Goal: Check status

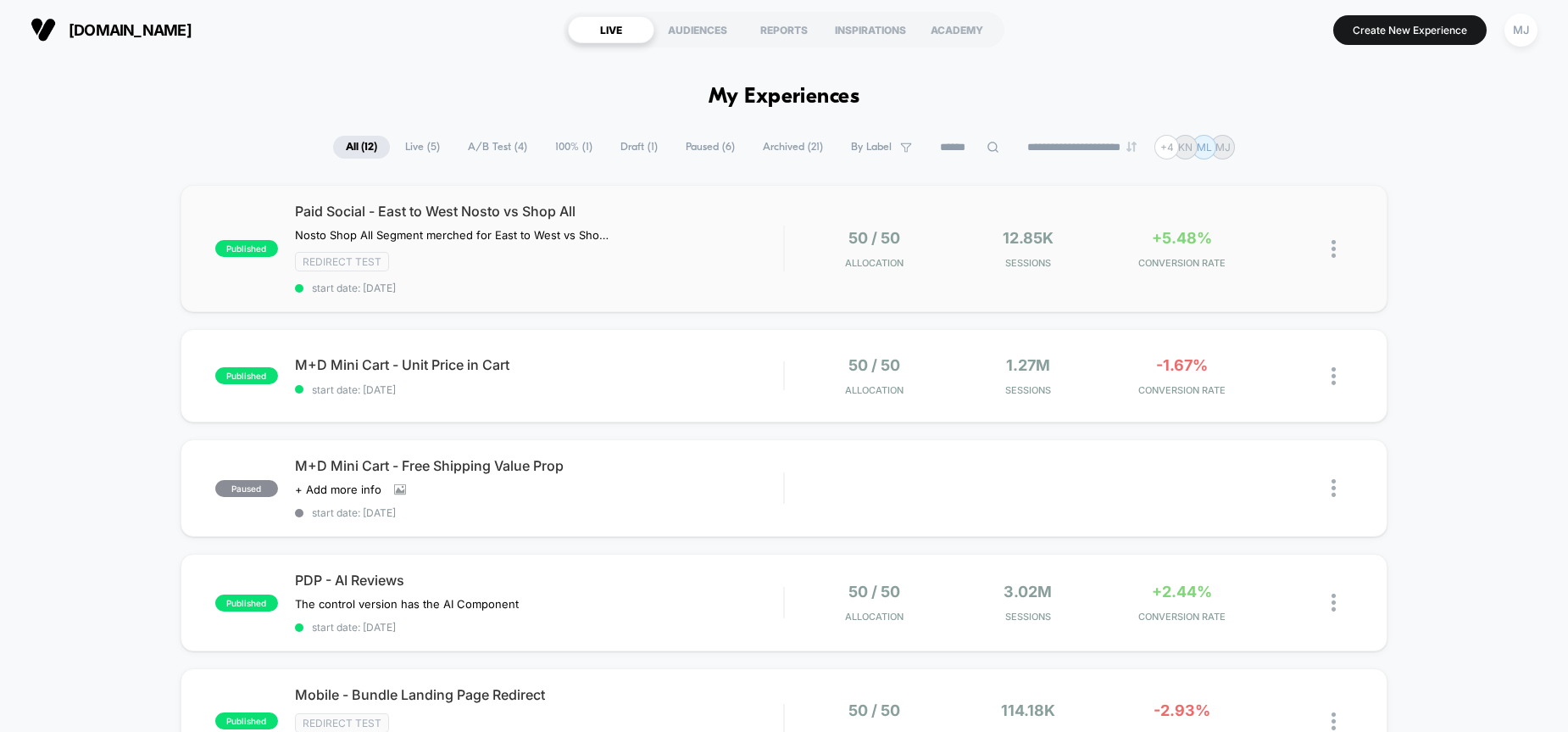
click at [560, 277] on div "Paid Social - East to West Nosto vs Shop All Nosto Shop All Segment merched for…" at bounding box center [539, 249] width 489 height 92
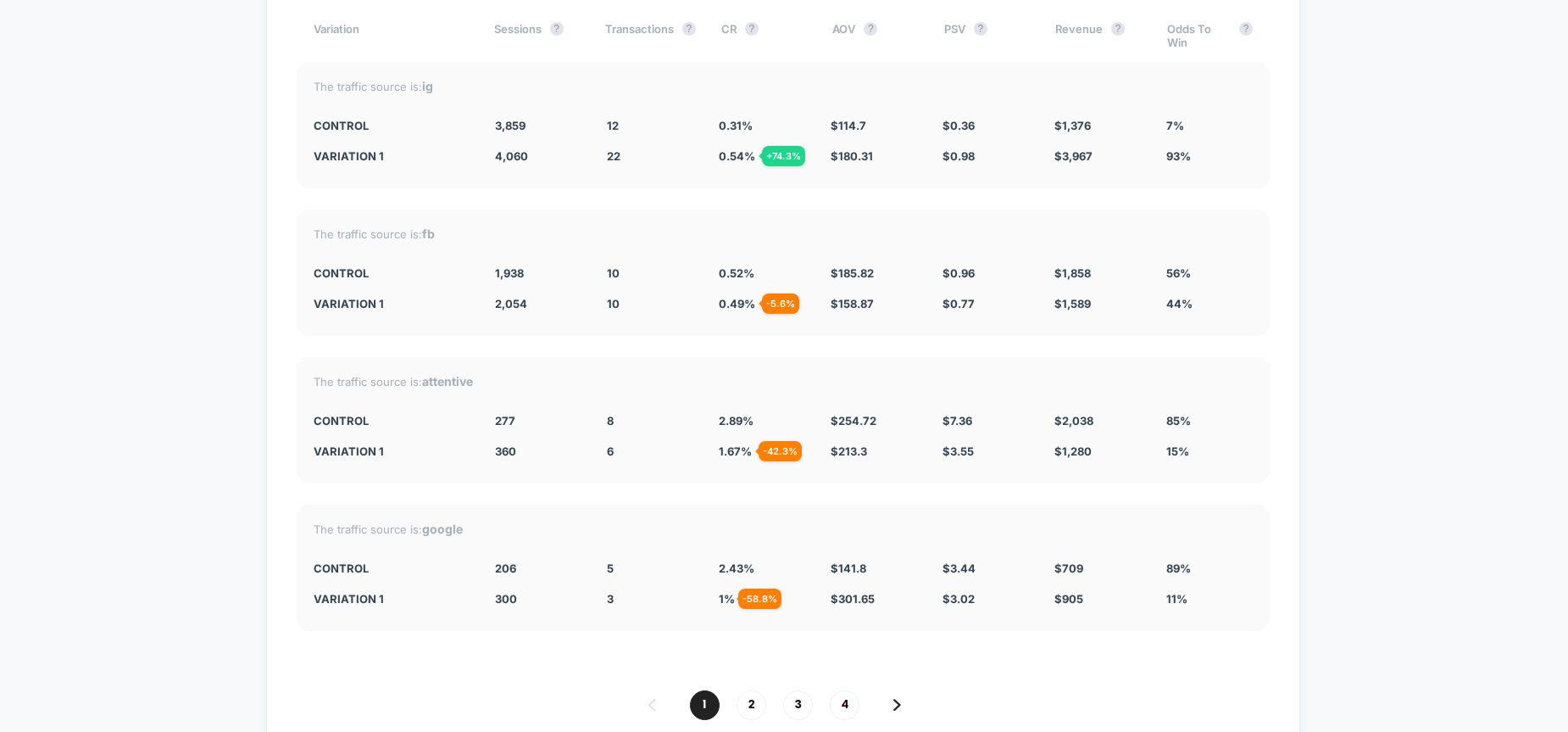
scroll to position [2166, 0]
click at [766, 647] on div "Split By Traffic source Variation Sessions ? Transactions ? CR ? AOV ? PSV ? Re…" at bounding box center [784, 364] width 1034 height 838
click at [755, 694] on span "2" at bounding box center [752, 706] width 30 height 30
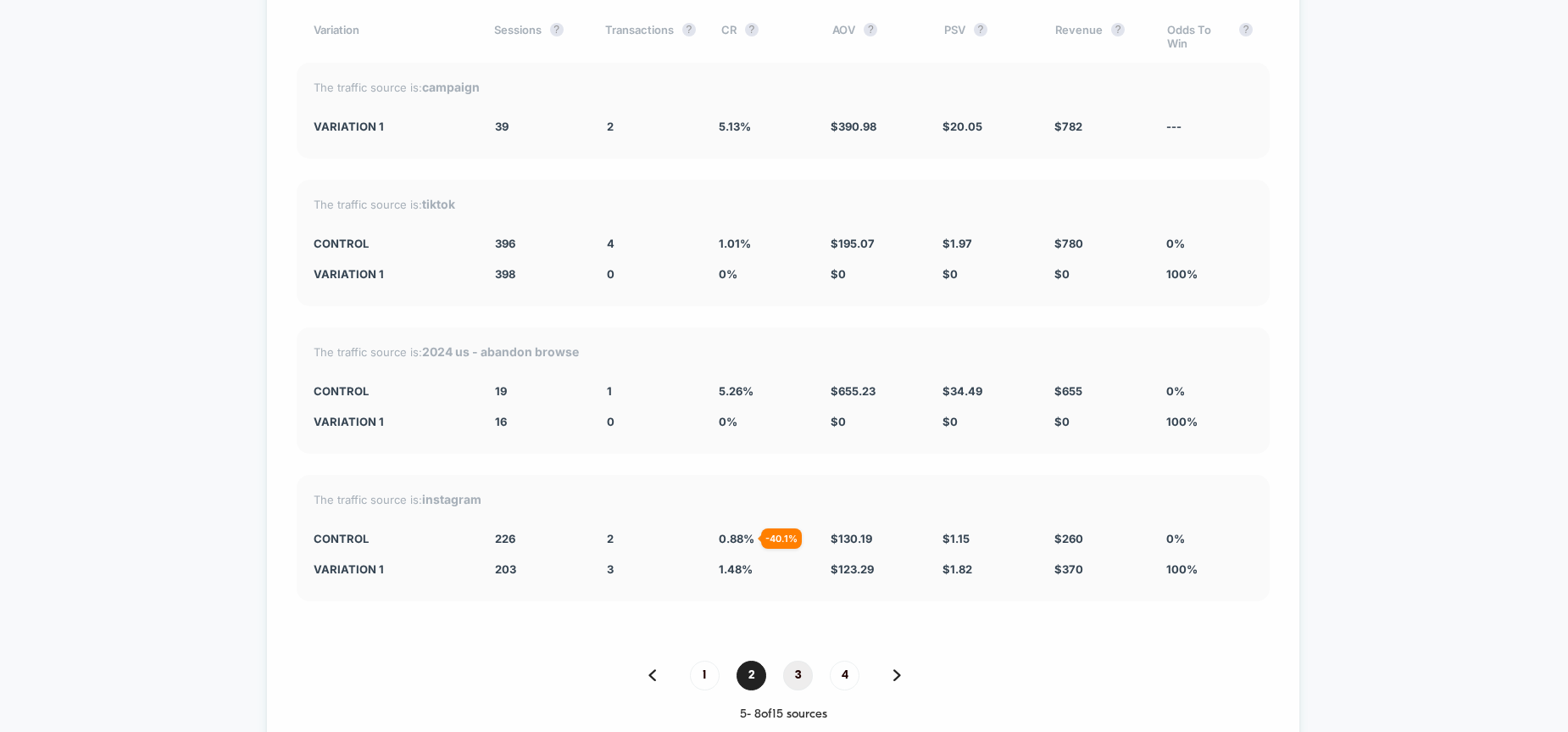
click at [797, 666] on span "3" at bounding box center [798, 675] width 30 height 30
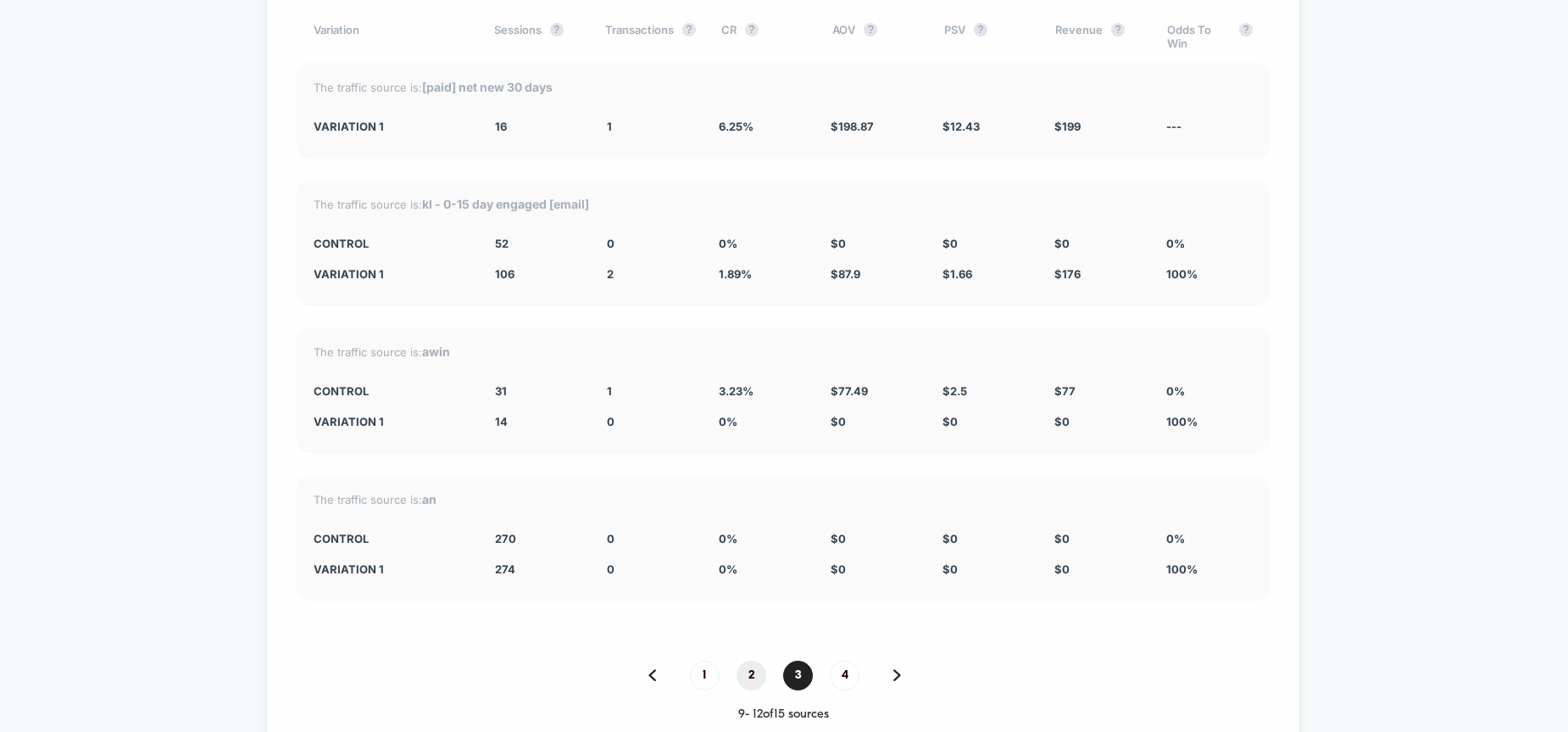
click at [758, 664] on span "2" at bounding box center [752, 675] width 30 height 30
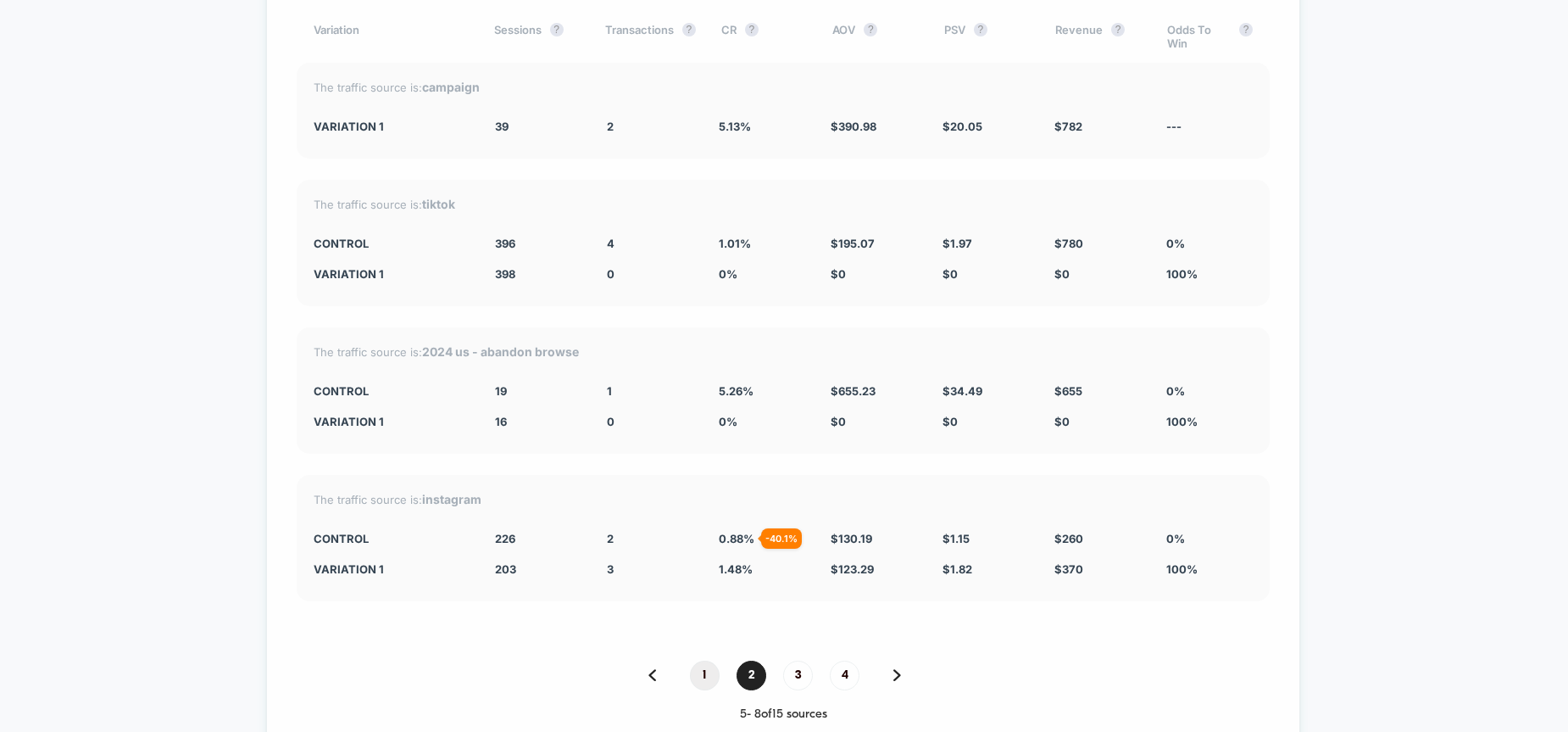
click at [704, 664] on span "1" at bounding box center [705, 675] width 30 height 30
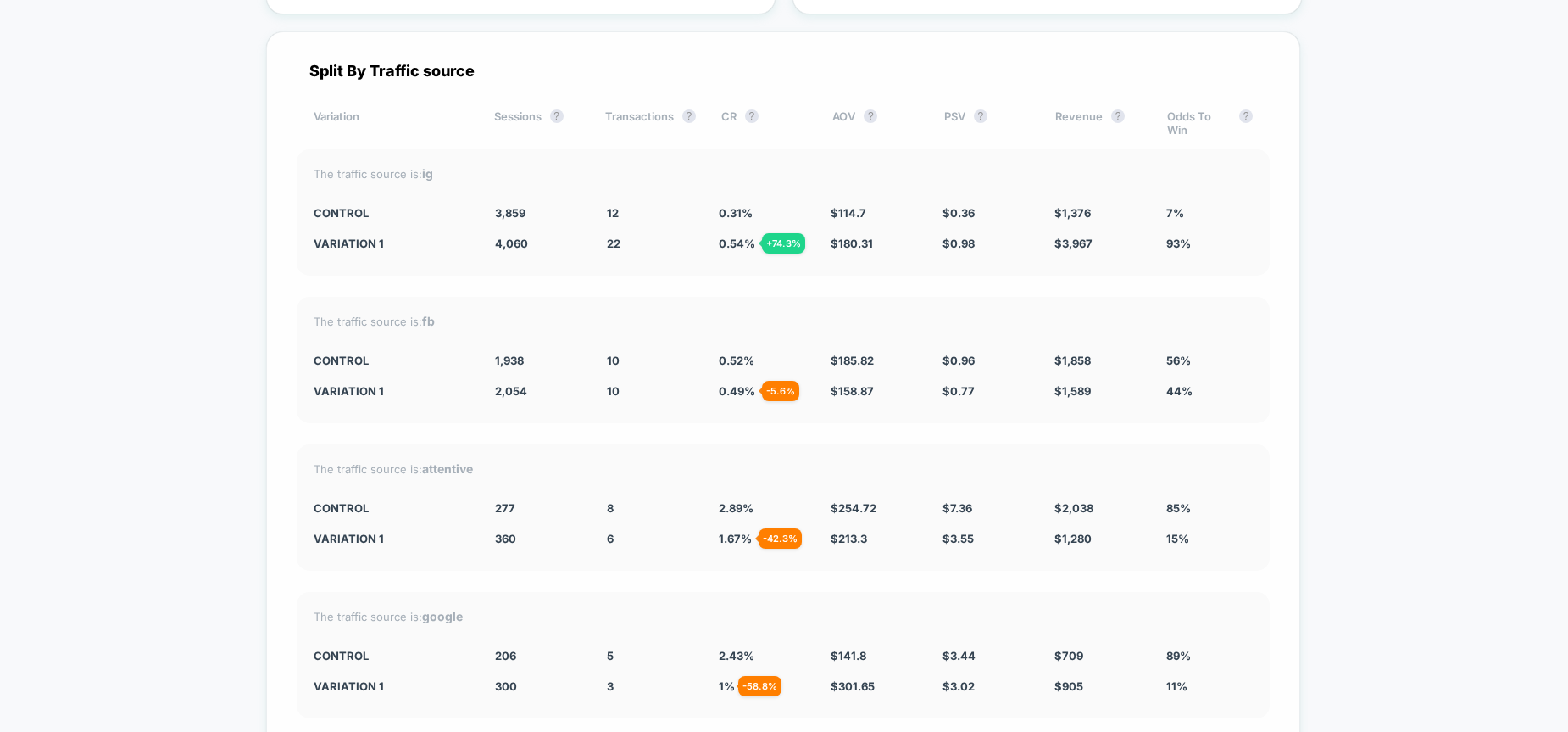
scroll to position [2060, 0]
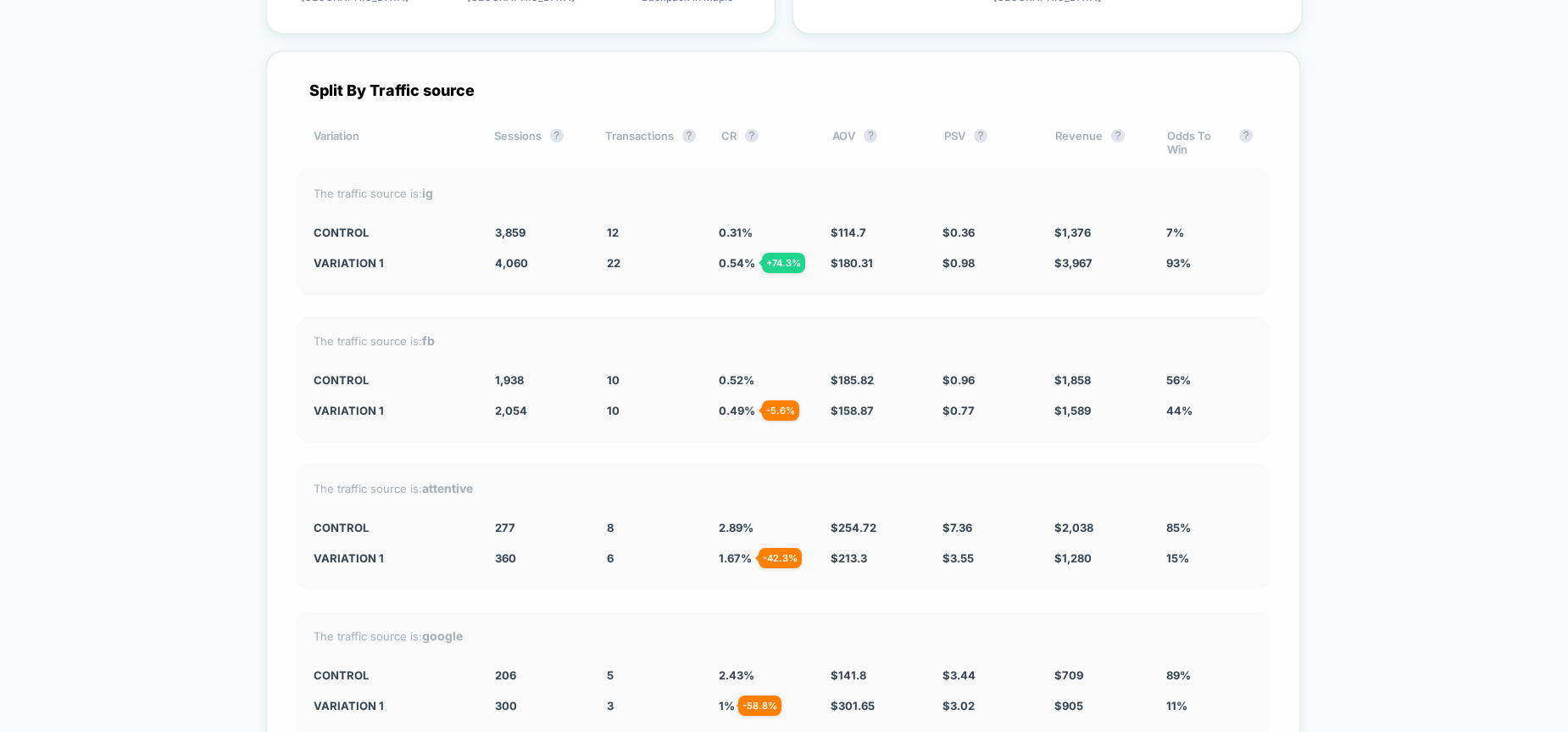
click at [596, 256] on div "Variation 1 4,060 + 5.2 % 22 + 74.3 % 0.54 % + 74.3 % $ 180.31 + 57.2 % $ 0.98 …" at bounding box center [783, 263] width 940 height 14
click at [415, 225] on div "CONTROL" at bounding box center [391, 232] width 156 height 14
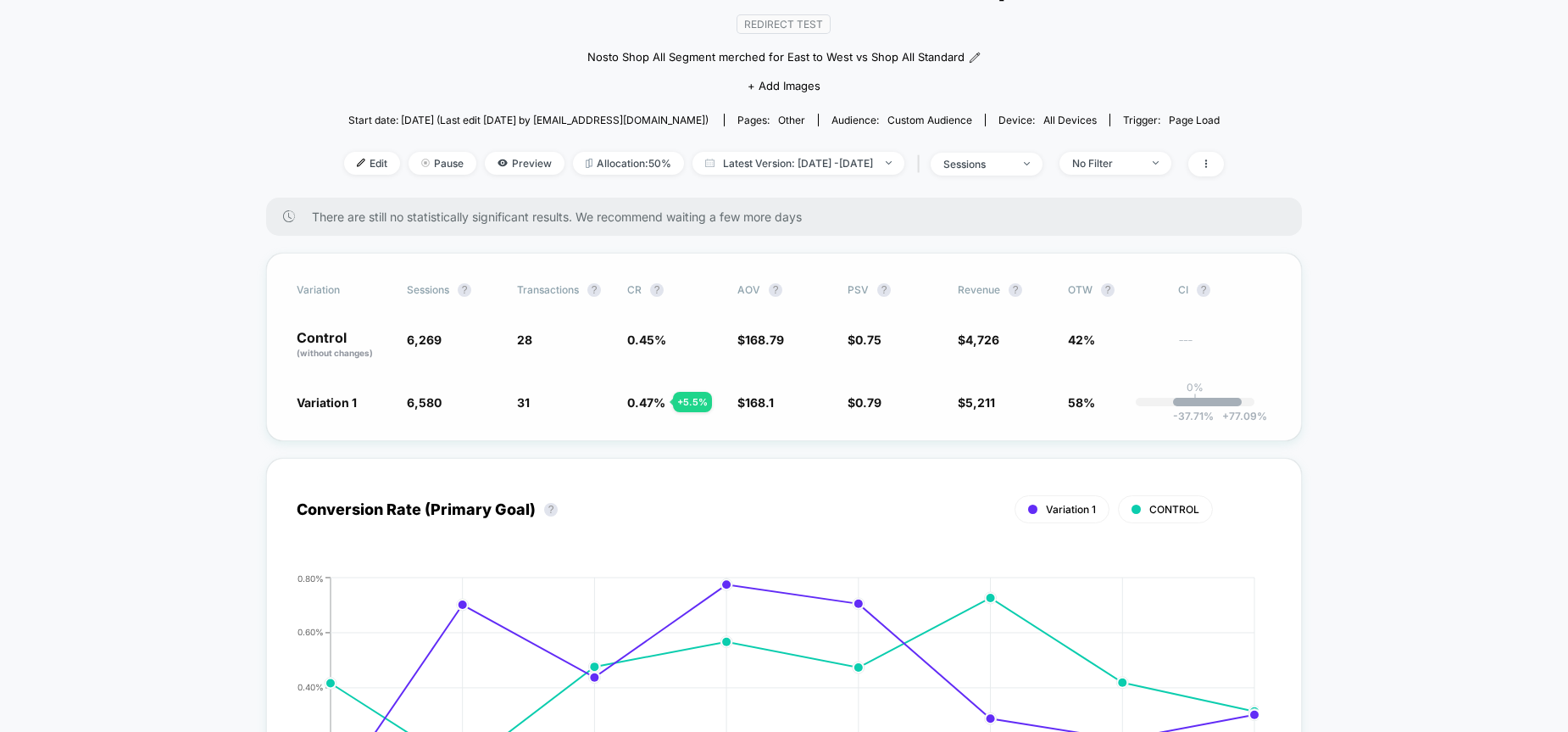
scroll to position [0, 0]
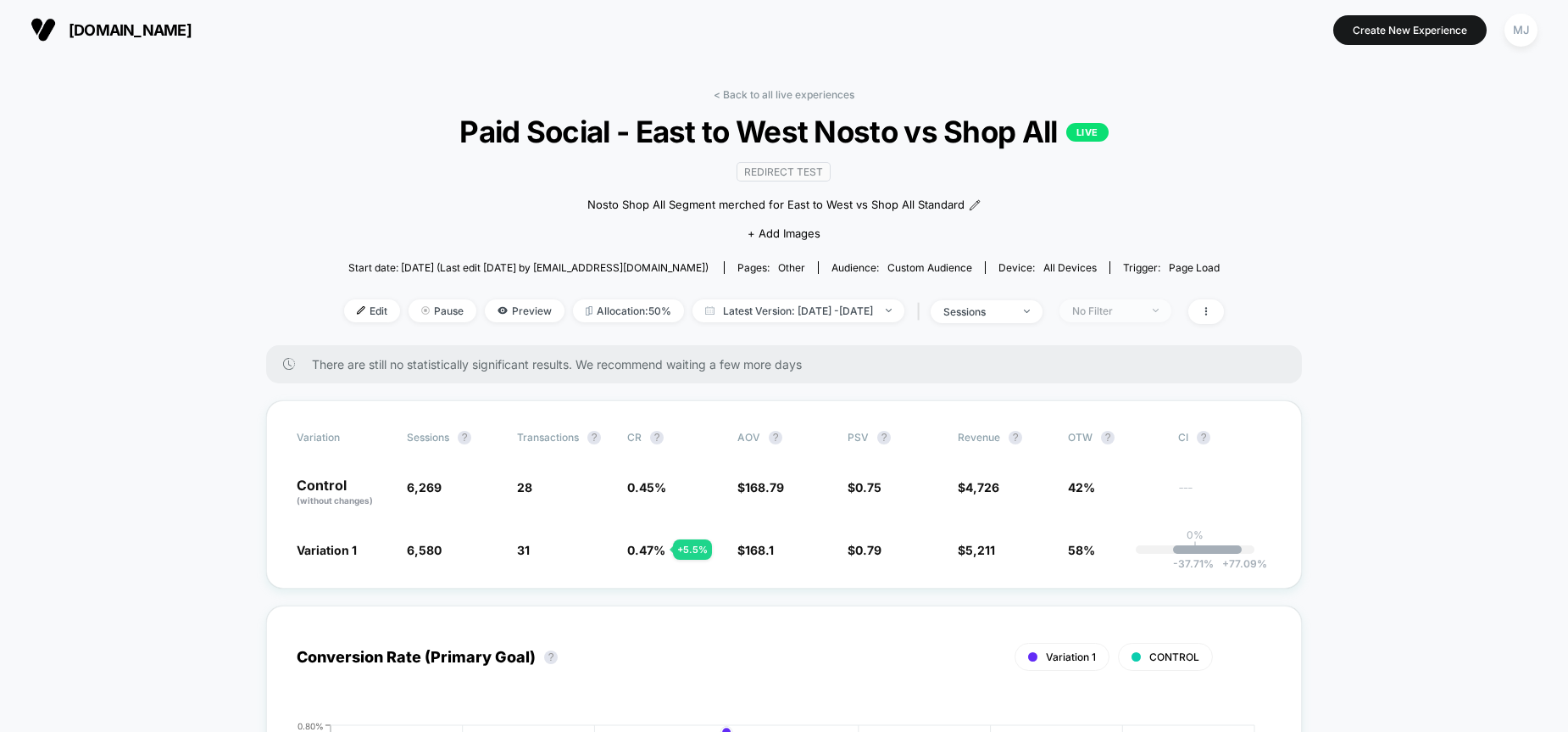
click at [1144, 321] on span "No Filter" at bounding box center [1115, 310] width 112 height 22
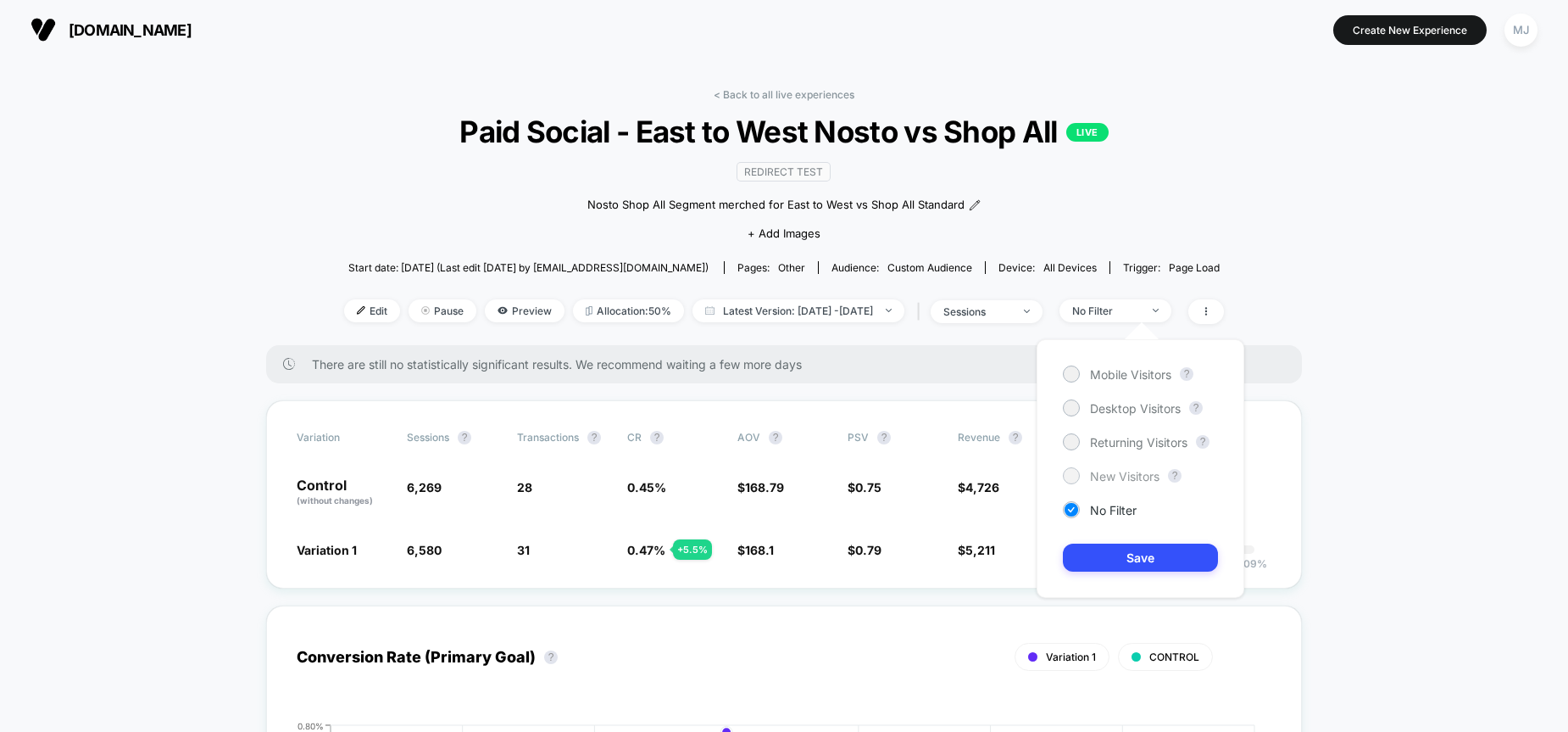
click at [1068, 477] on div at bounding box center [1072, 475] width 13 height 13
click at [1150, 549] on button "Save" at bounding box center [1141, 557] width 155 height 28
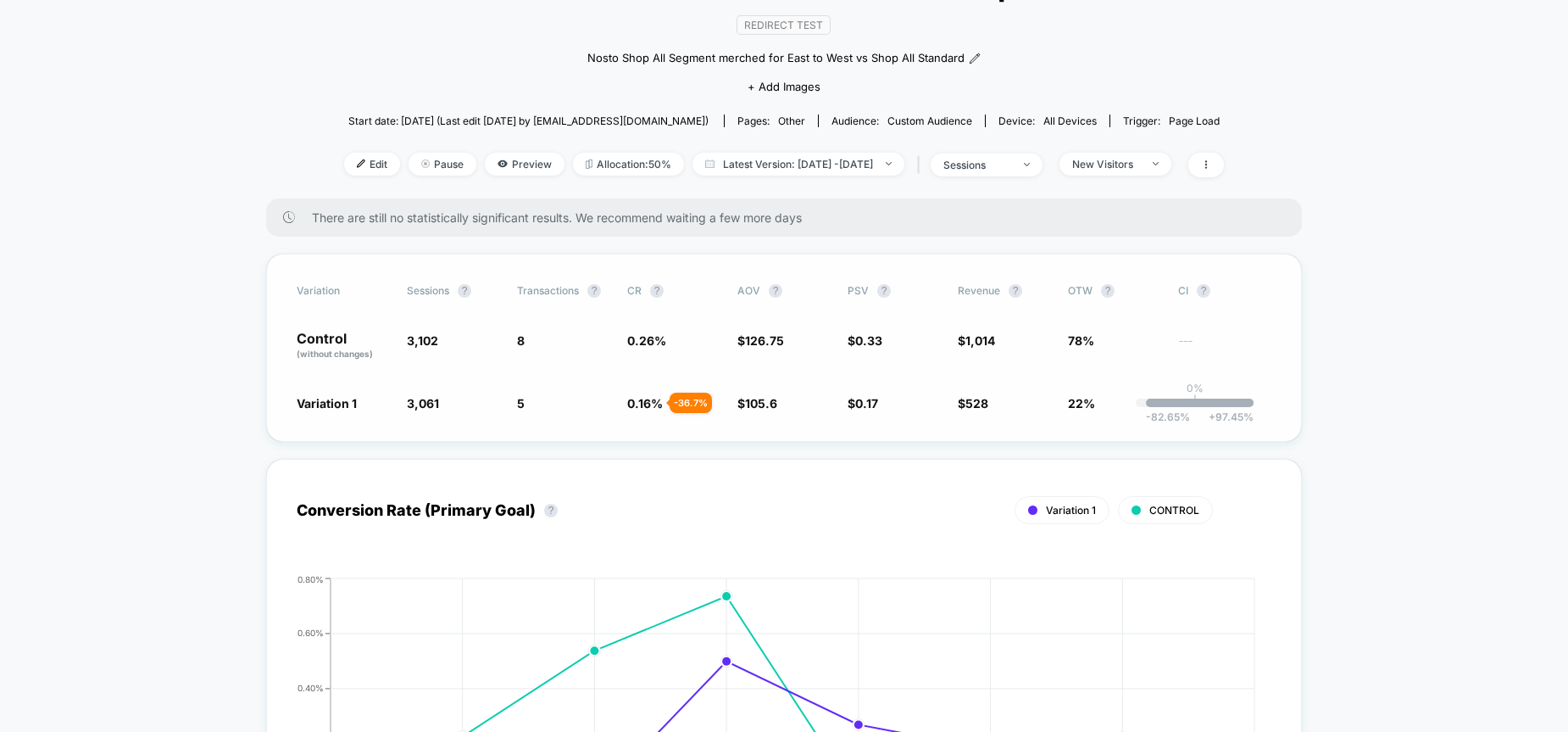
scroll to position [151, 0]
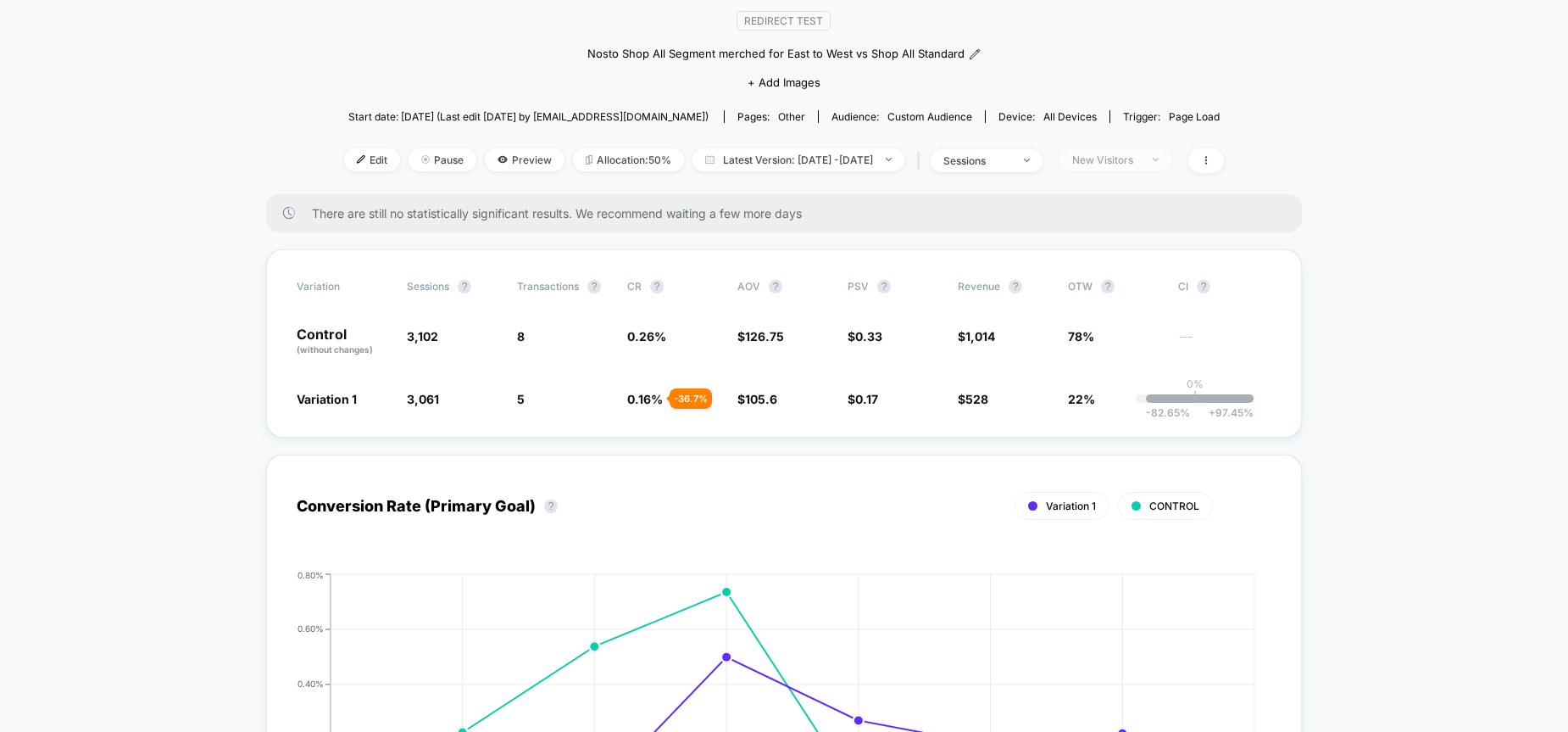
click at [1141, 159] on div "New Visitors" at bounding box center [1106, 160] width 68 height 13
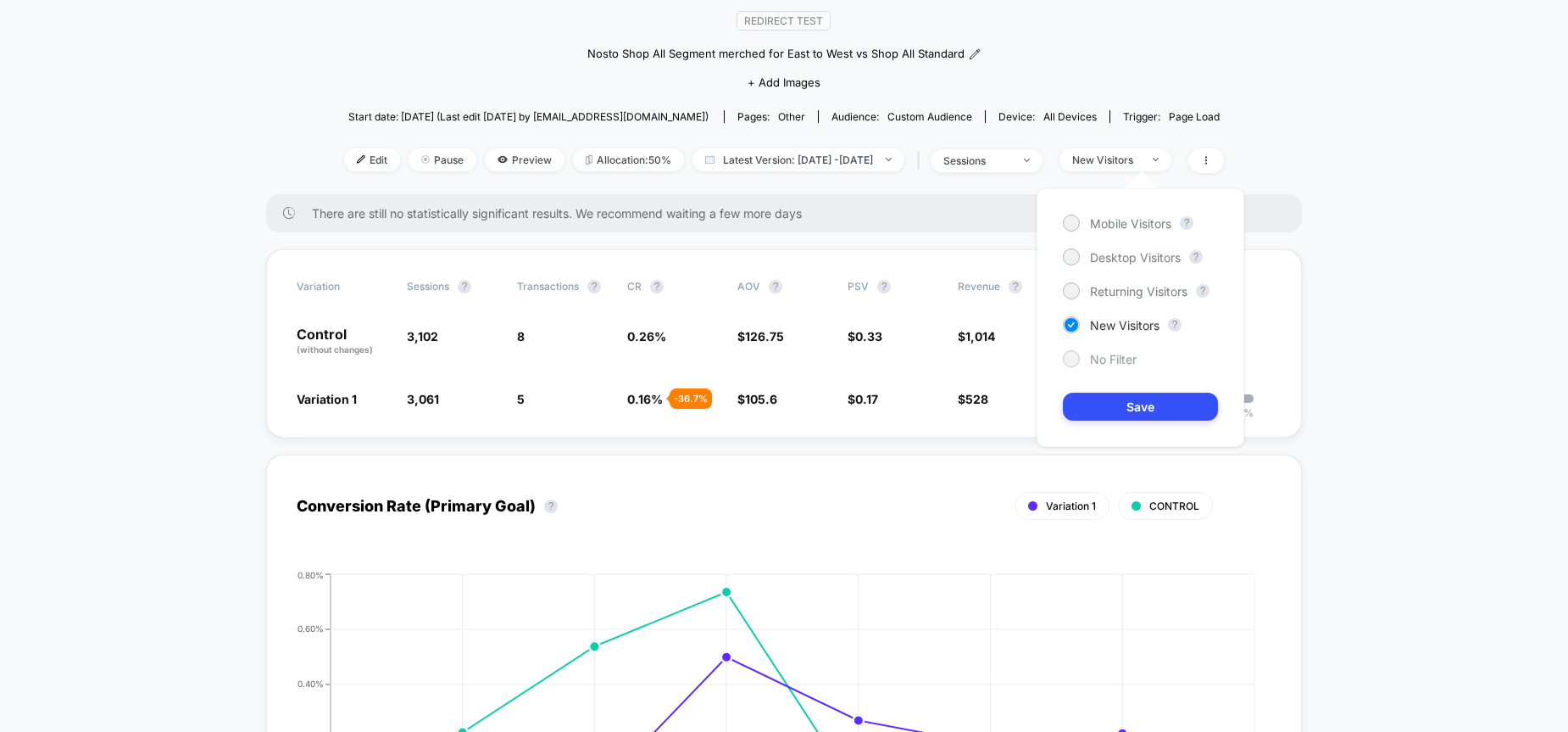
click at [1087, 356] on div "No Filter" at bounding box center [1100, 358] width 74 height 17
click at [1145, 405] on button "Save" at bounding box center [1141, 407] width 155 height 28
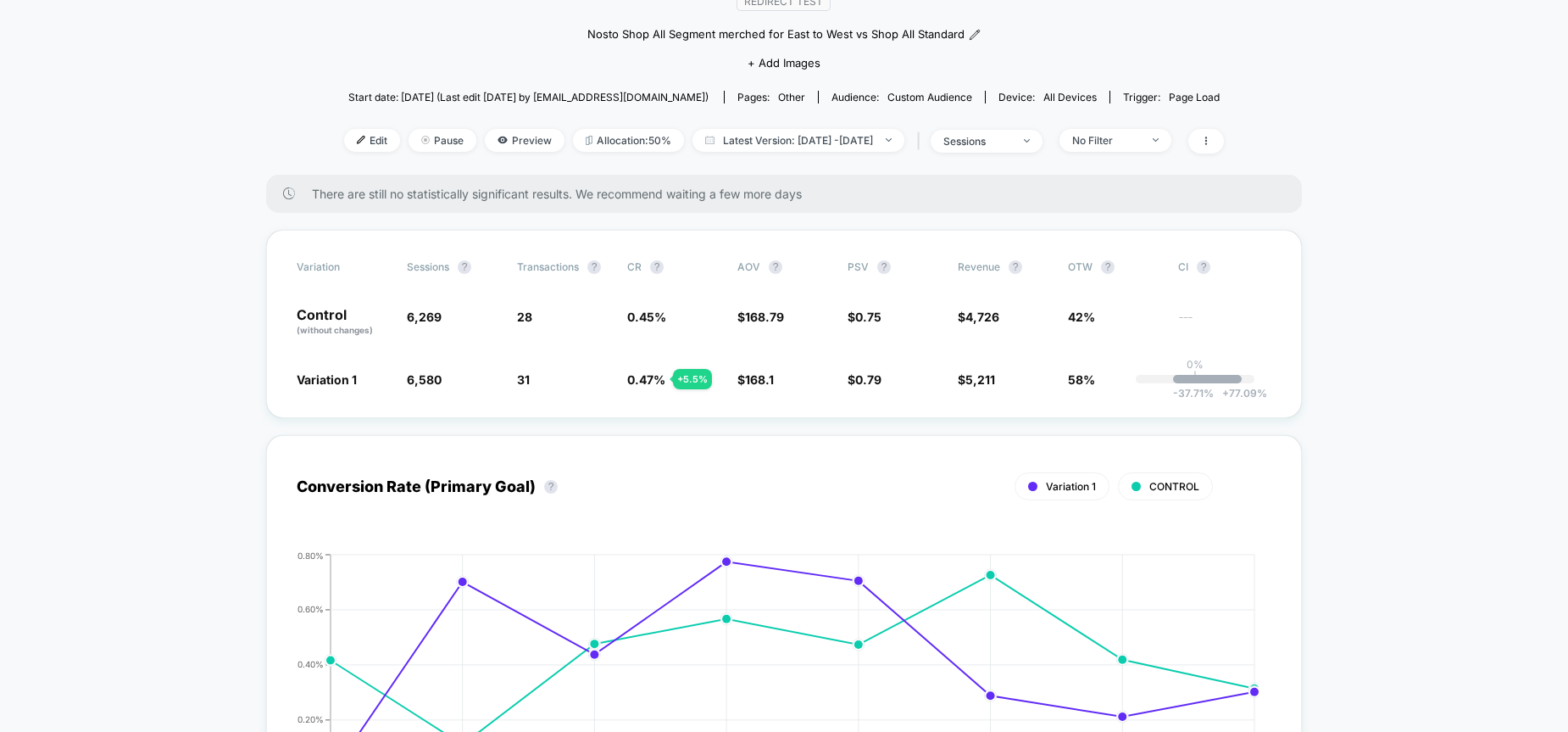
scroll to position [152, 0]
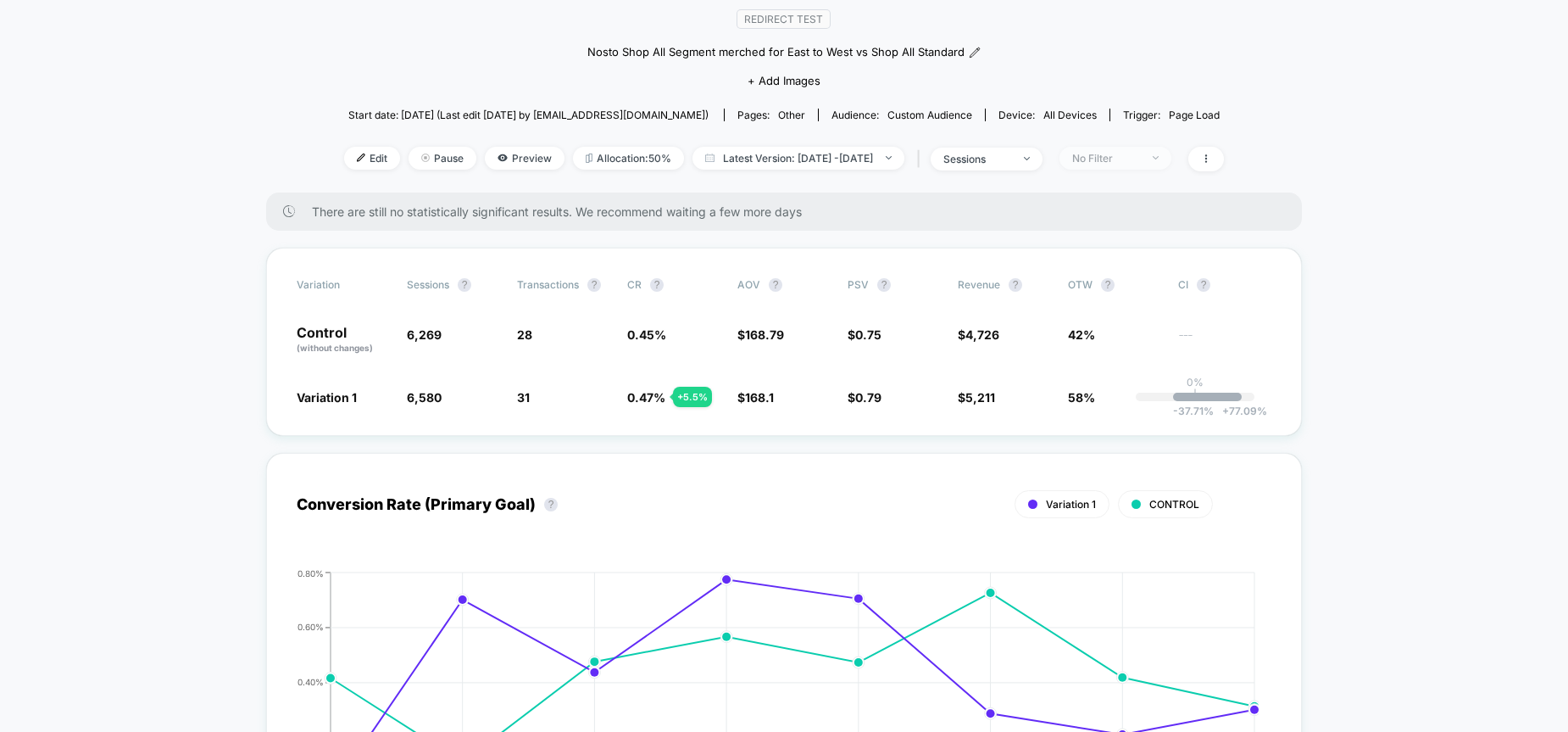
click at [1137, 151] on div "No Filter" at bounding box center [1106, 158] width 68 height 13
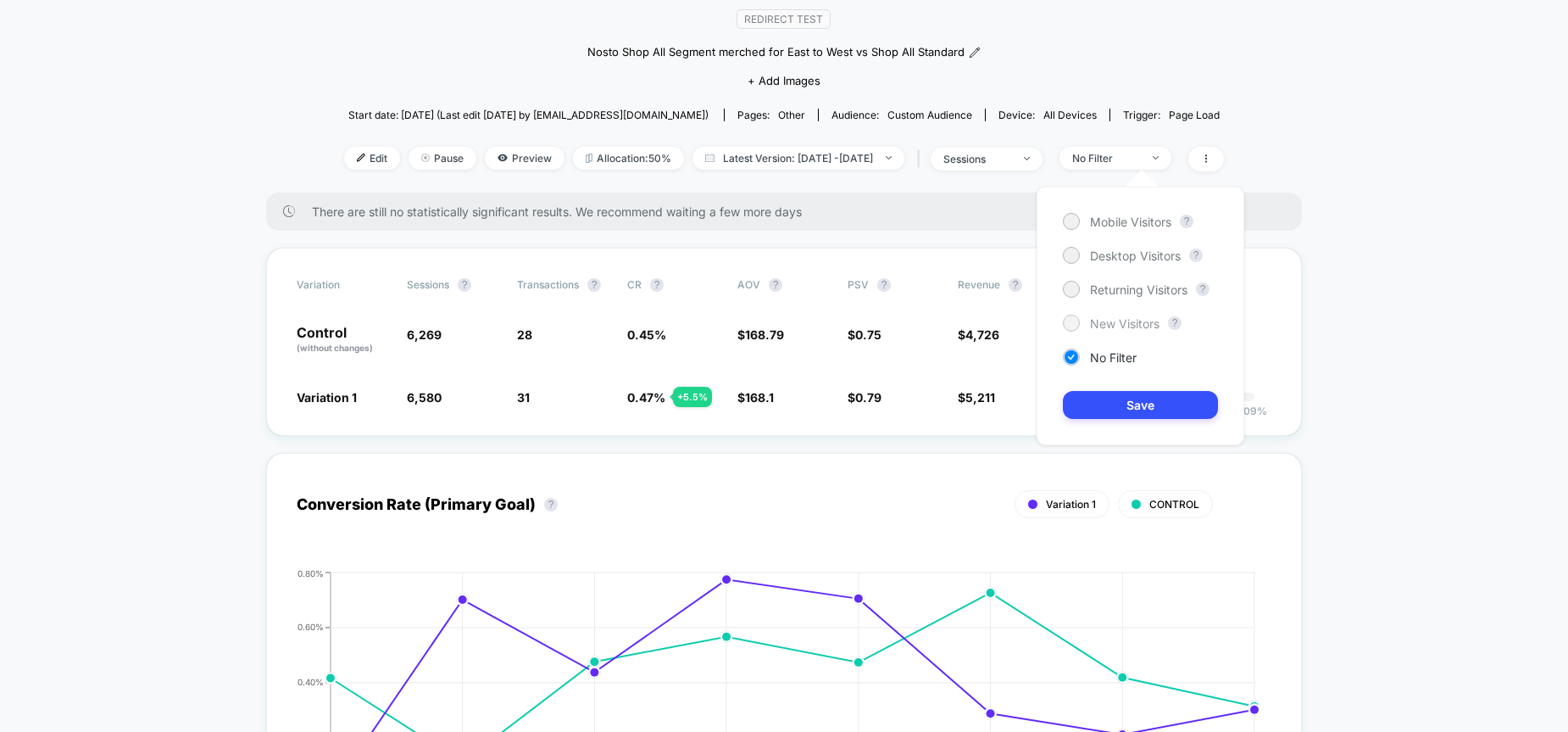
click at [1099, 317] on span "New Visitors" at bounding box center [1125, 323] width 69 height 14
click at [1174, 408] on button "Save" at bounding box center [1141, 405] width 155 height 28
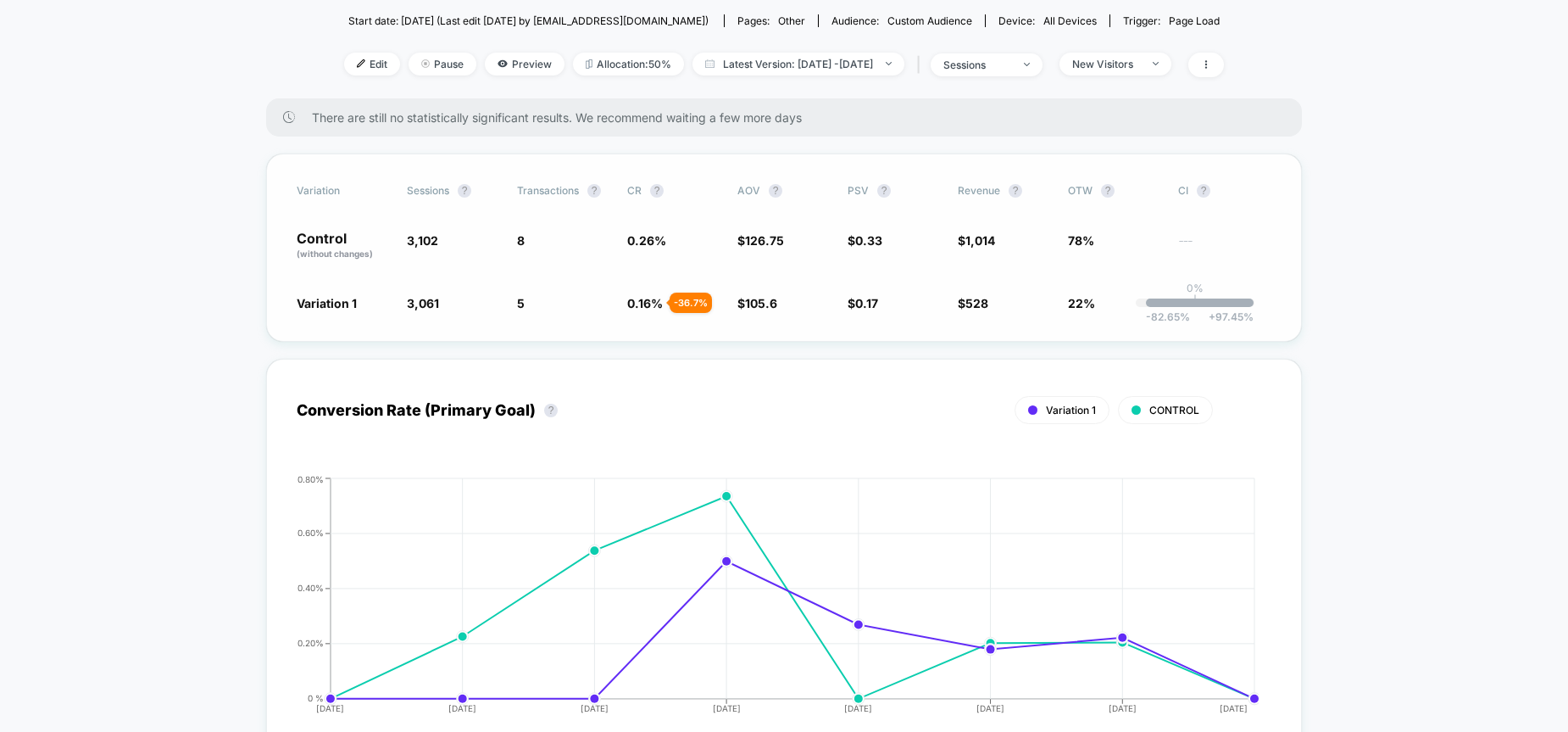
scroll to position [177, 0]
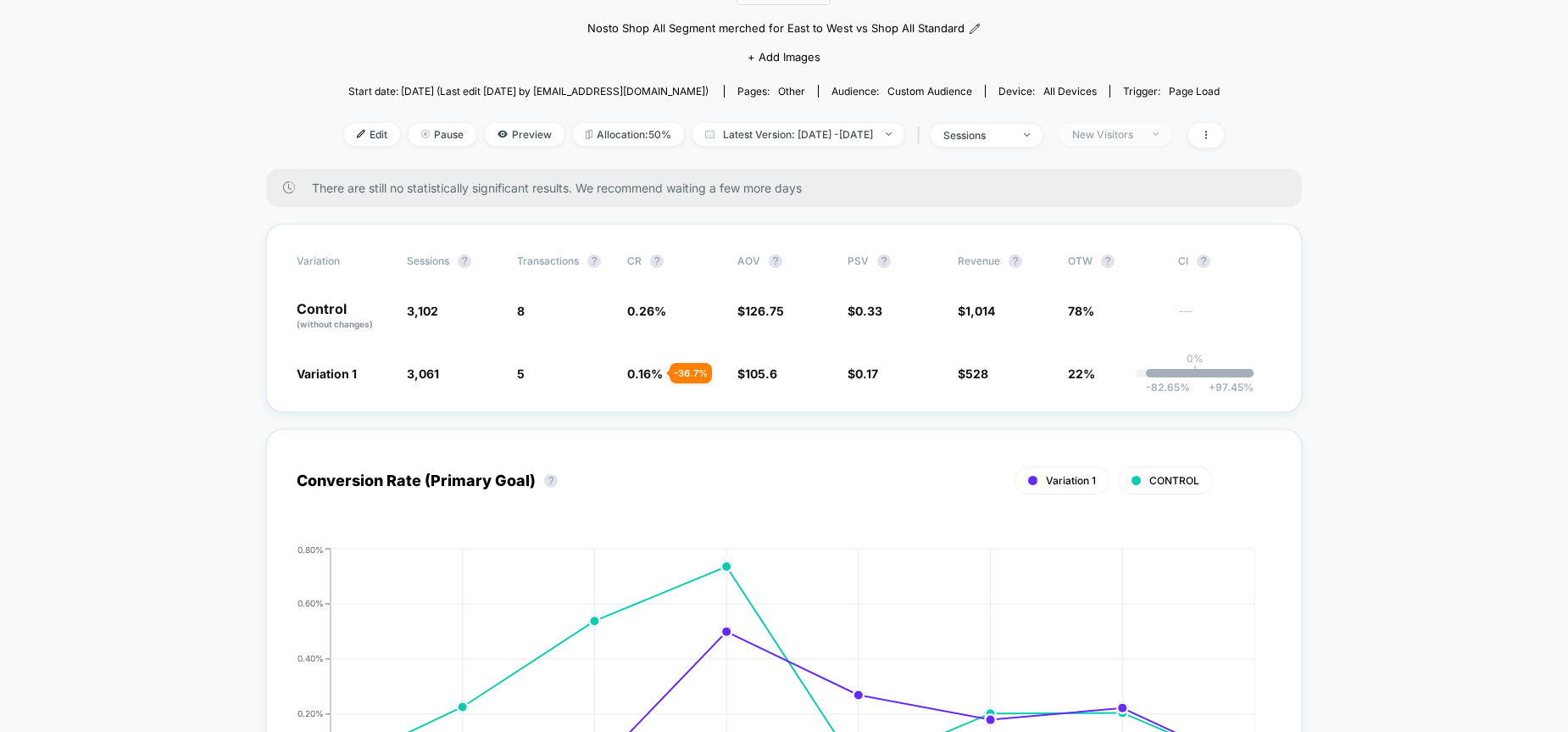
click at [1129, 139] on div "New Visitors" at bounding box center [1106, 135] width 68 height 13
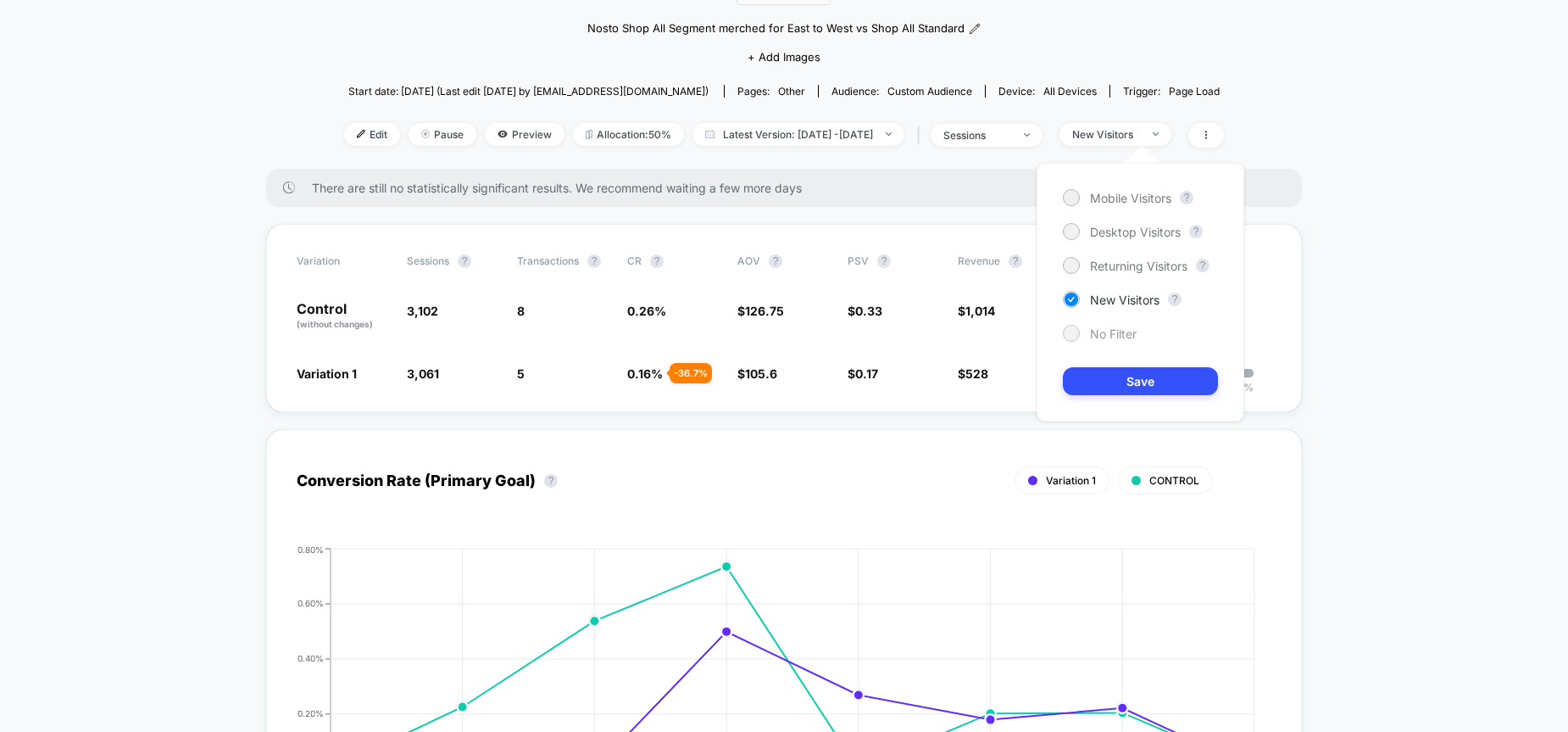
click at [1086, 337] on div "No Filter" at bounding box center [1100, 333] width 74 height 17
click at [1124, 382] on button "Save" at bounding box center [1141, 381] width 155 height 28
